Goal: Task Accomplishment & Management: Manage account settings

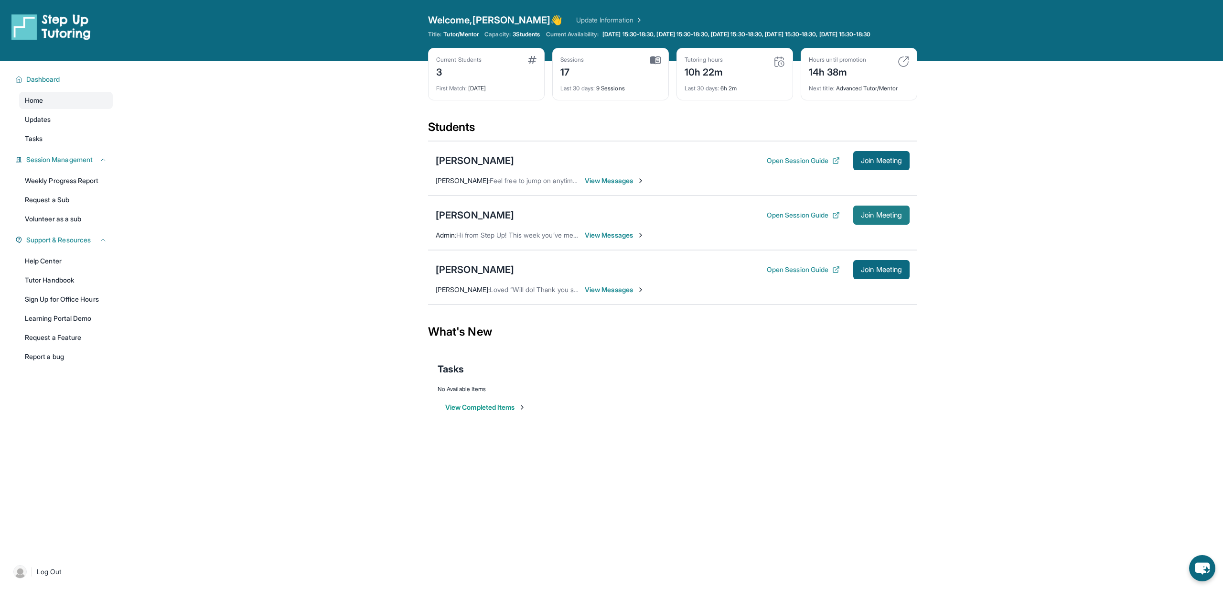
click at [868, 218] on span "Join Meeting" at bounding box center [881, 215] width 41 height 6
click at [457, 222] on div "[PERSON_NAME]" at bounding box center [475, 214] width 78 height 13
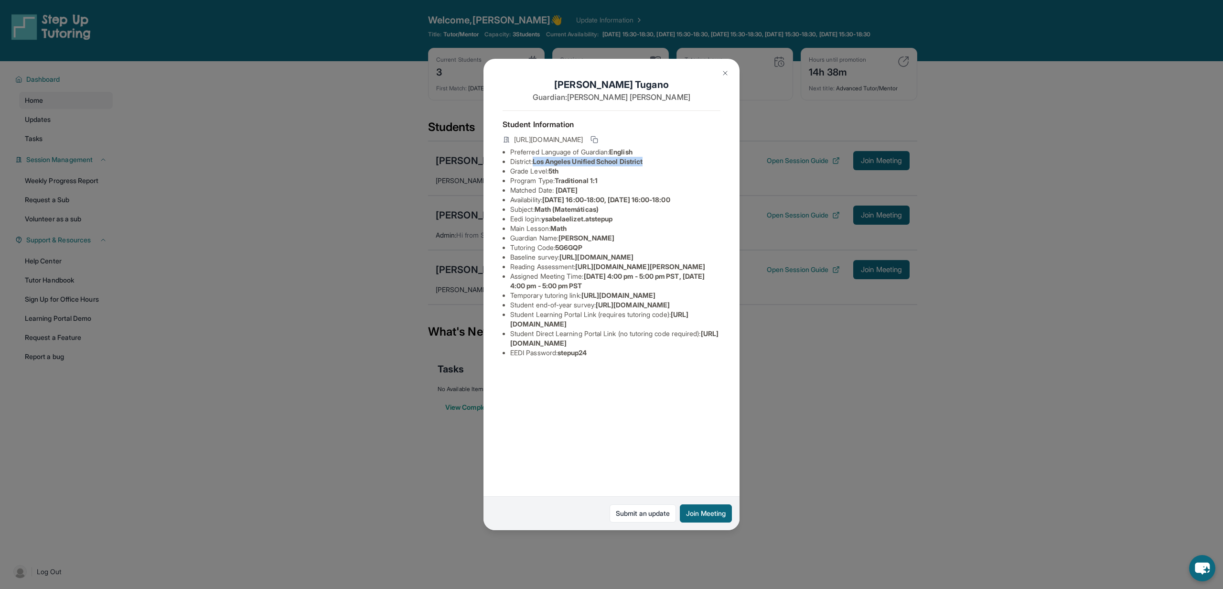
drag, startPoint x: 538, startPoint y: 162, endPoint x: 653, endPoint y: 164, distance: 114.7
click at [653, 164] on li "District: Los Angeles Unified School District" at bounding box center [615, 162] width 210 height 10
copy span "Los Angeles Unified School District"
click at [727, 74] on img at bounding box center [726, 73] width 8 height 8
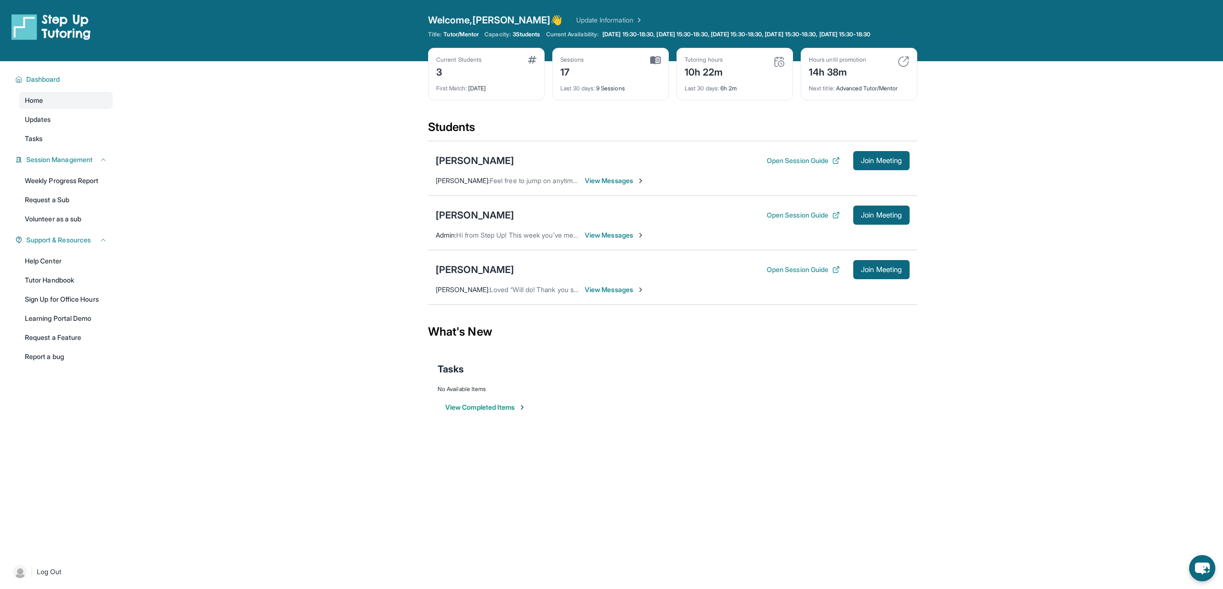
click at [770, 134] on div "Students" at bounding box center [672, 129] width 489 height 21
click at [706, 79] on div "10h 22m" at bounding box center [704, 71] width 39 height 15
click at [651, 119] on div "Current Students 3 First Match : [DATE] Sessions 17 Last 30 days : 9 Sessions T…" at bounding box center [672, 84] width 489 height 72
click at [576, 22] on link "Update Information" at bounding box center [609, 20] width 67 height 10
